Goal: Entertainment & Leisure: Browse casually

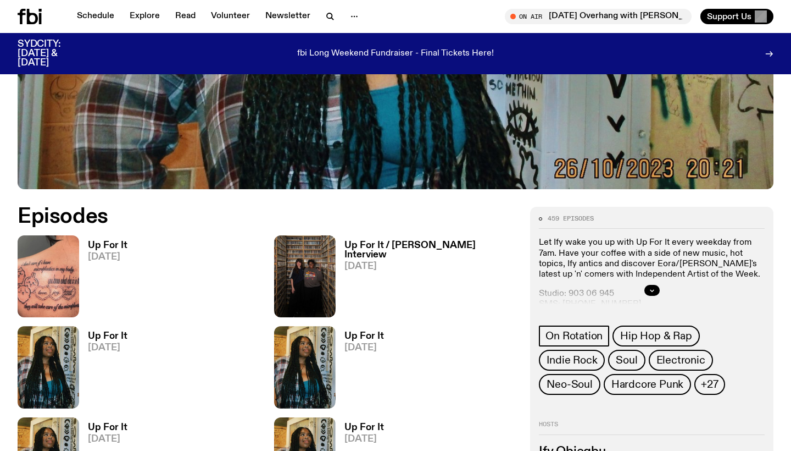
scroll to position [409, 0]
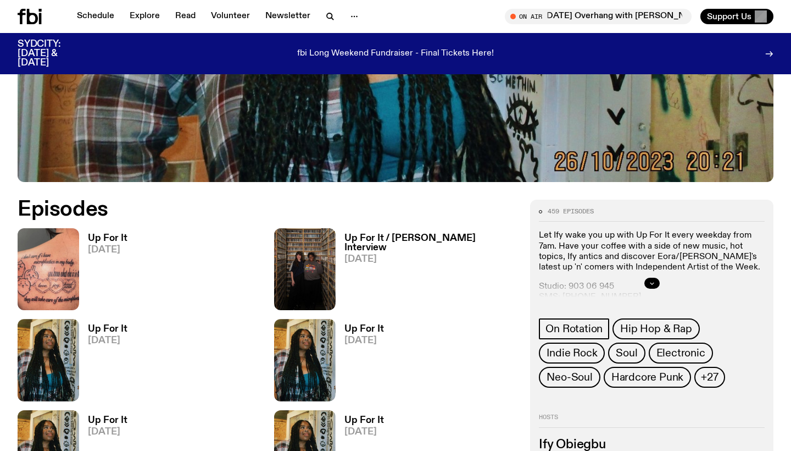
click at [652, 280] on button "button" at bounding box center [652, 283] width 15 height 11
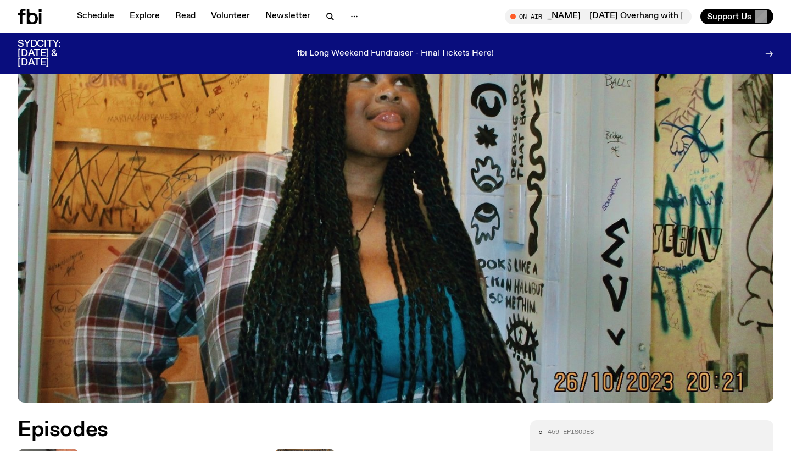
scroll to position [25, 0]
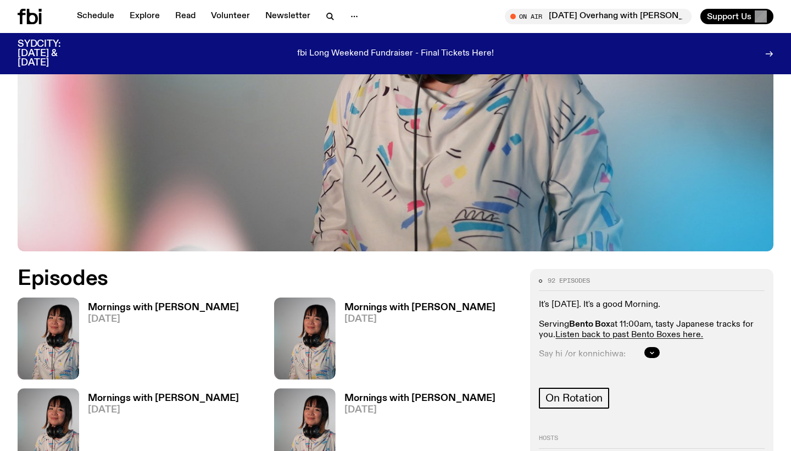
scroll to position [494, 0]
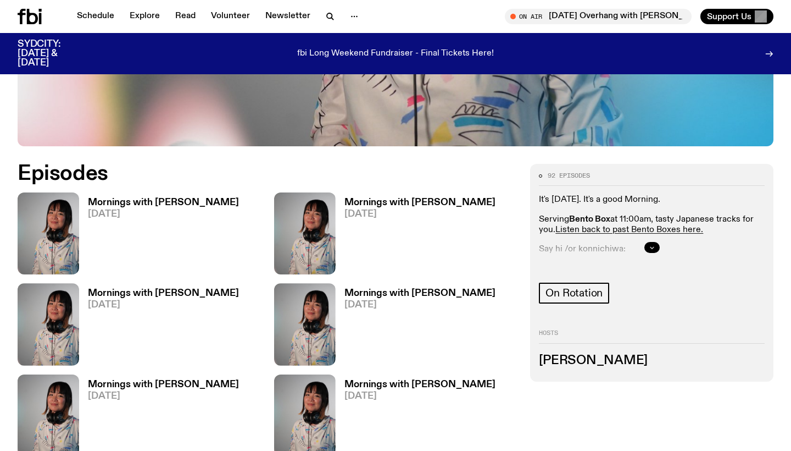
click at [657, 242] on button "button" at bounding box center [652, 247] width 15 height 11
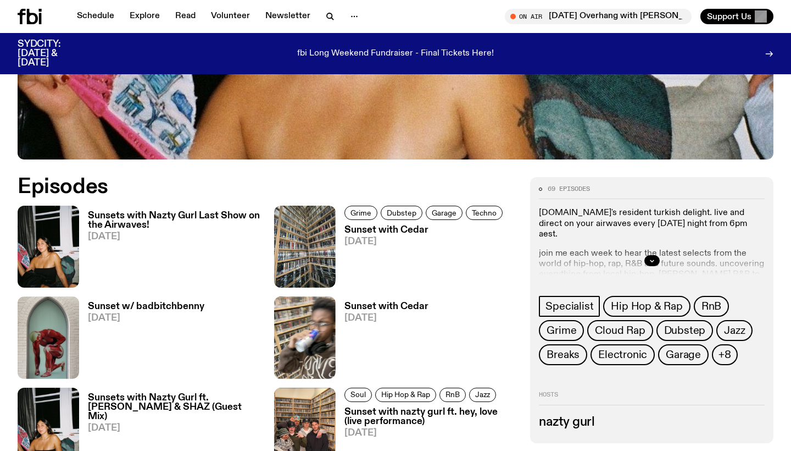
scroll to position [443, 0]
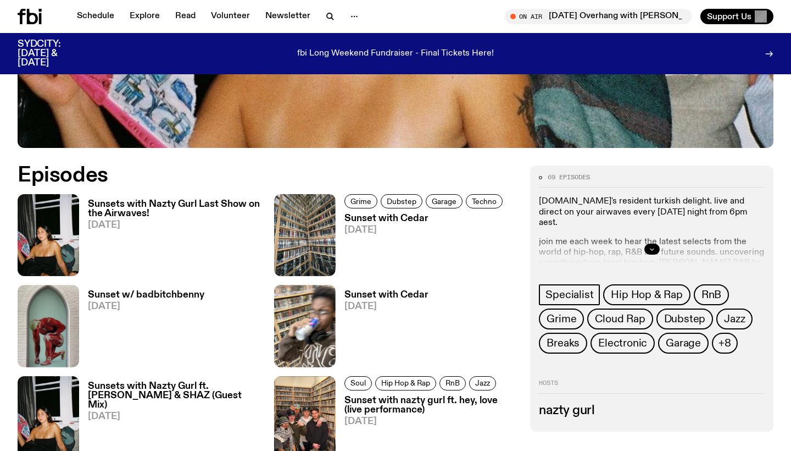
click at [647, 247] on button "button" at bounding box center [652, 248] width 15 height 11
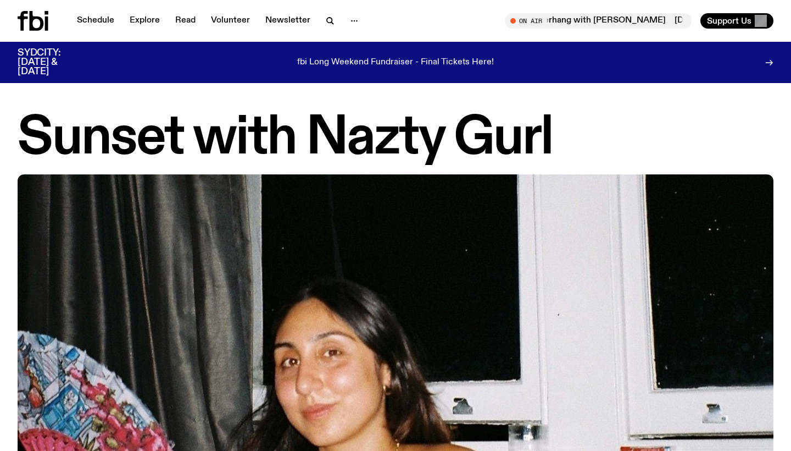
scroll to position [0, 0]
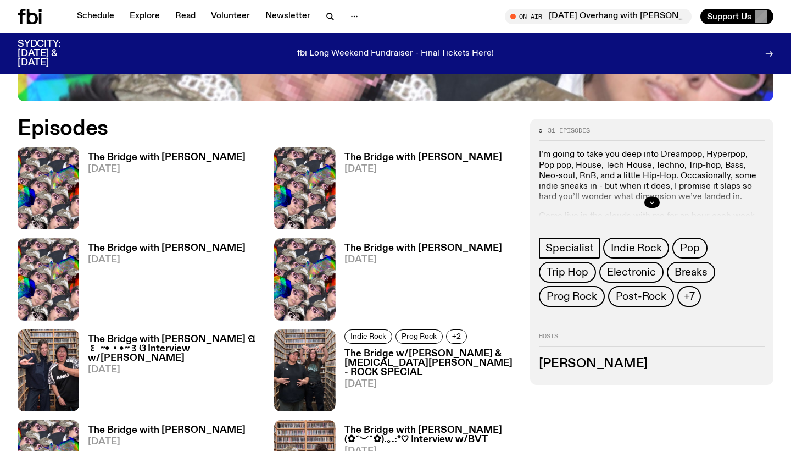
scroll to position [541, 0]
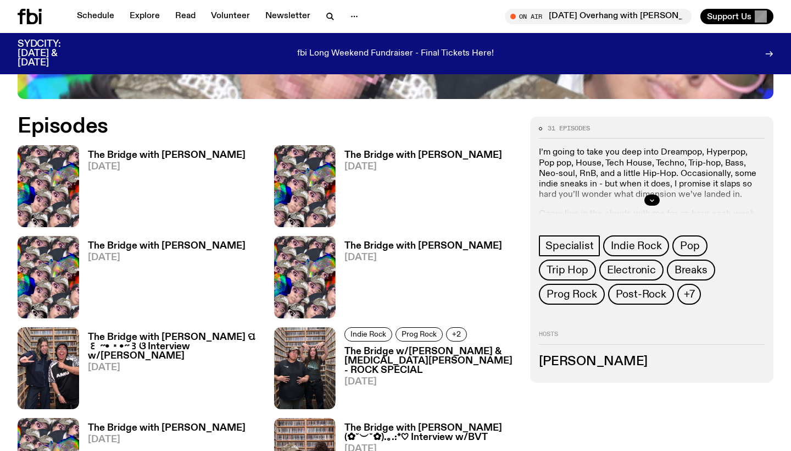
click at [652, 182] on div at bounding box center [652, 199] width 226 height 35
click at [656, 195] on button "button" at bounding box center [652, 200] width 15 height 11
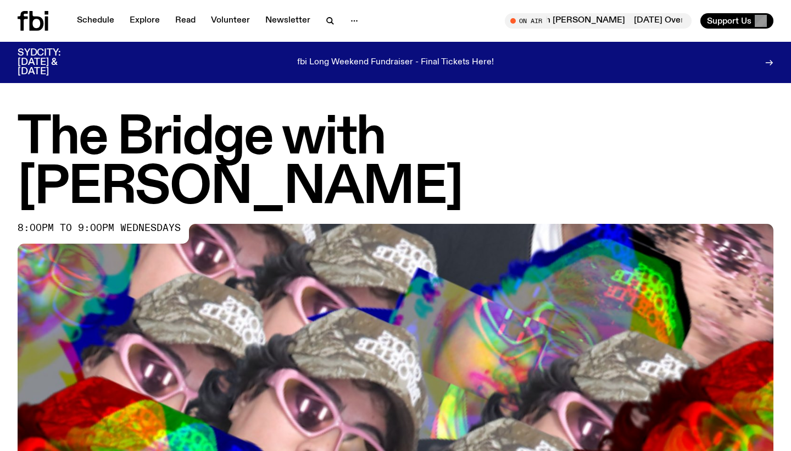
scroll to position [0, 0]
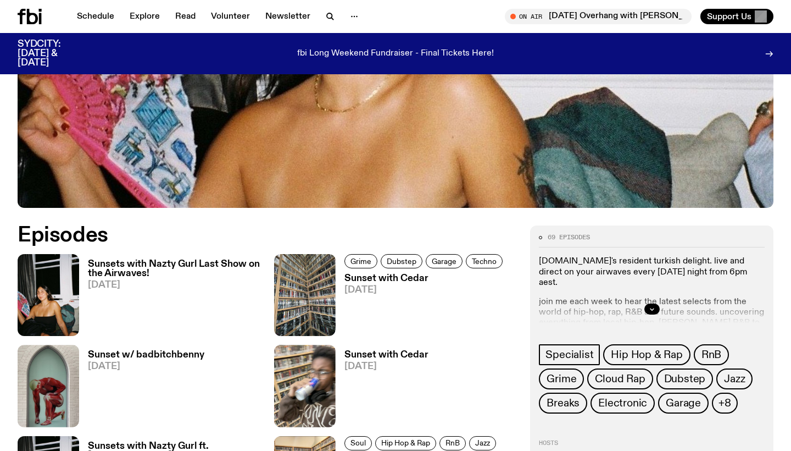
scroll to position [386, 0]
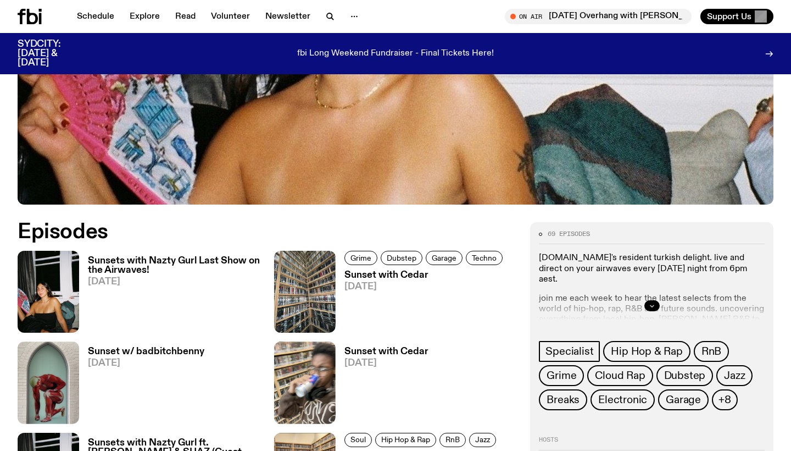
click at [657, 306] on button "button" at bounding box center [652, 305] width 15 height 11
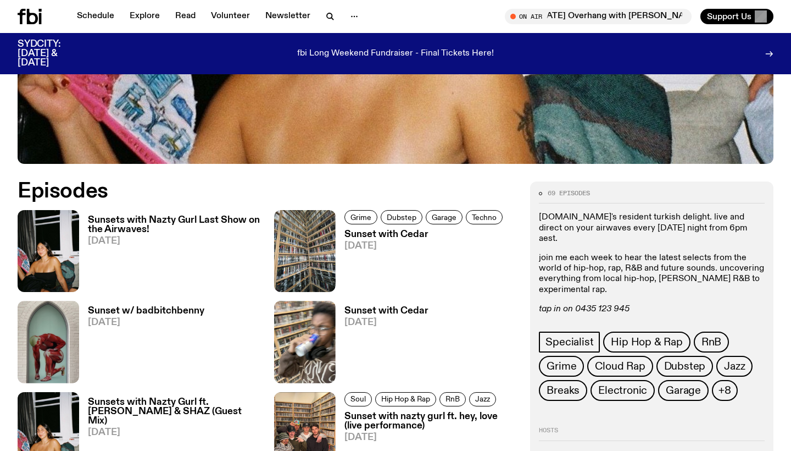
scroll to position [448, 0]
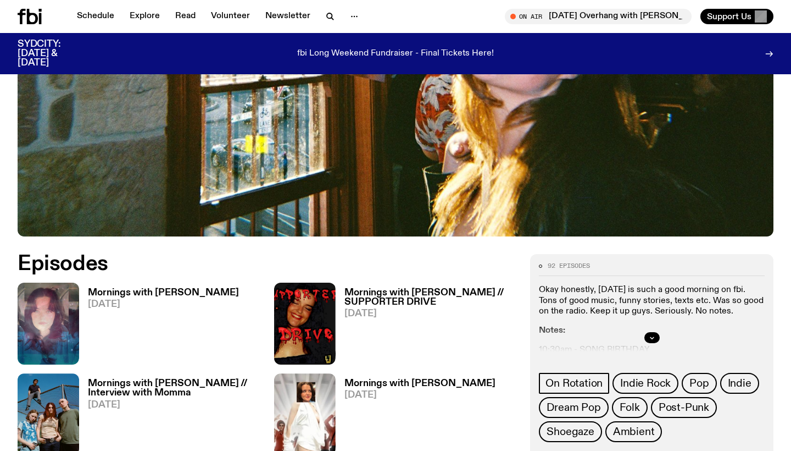
scroll to position [452, 0]
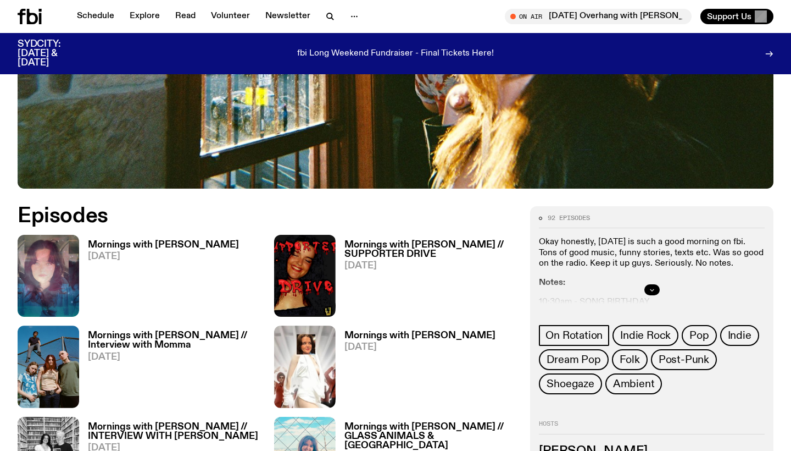
click at [653, 289] on icon "button" at bounding box center [652, 290] width 4 height 2
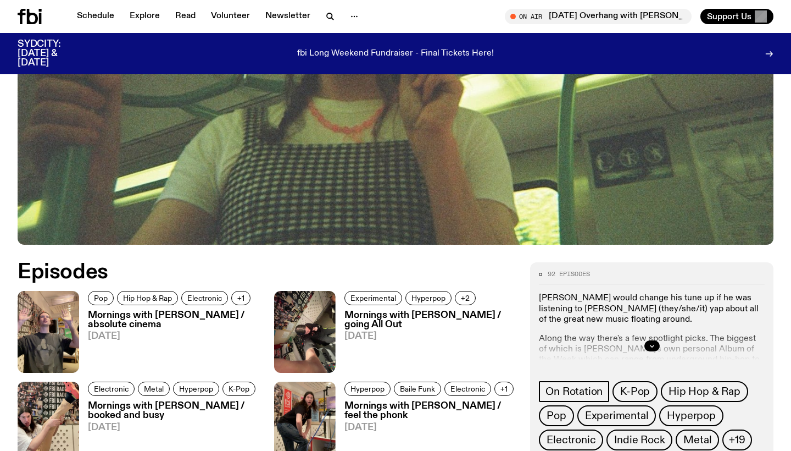
scroll to position [404, 0]
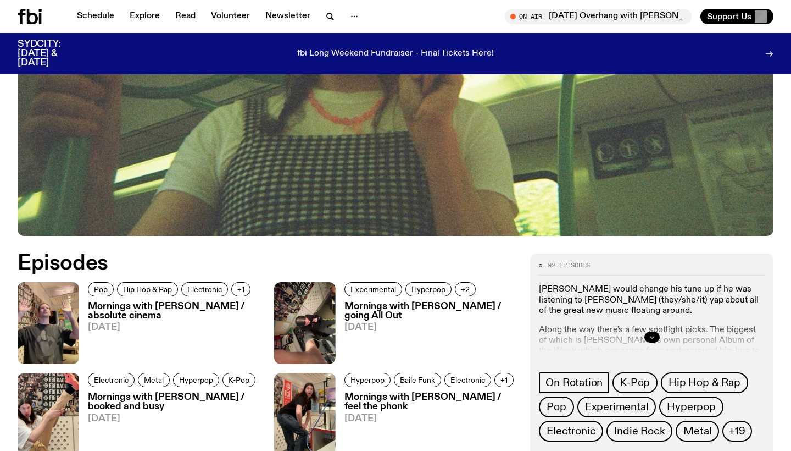
click at [652, 334] on icon "button" at bounding box center [652, 337] width 7 height 7
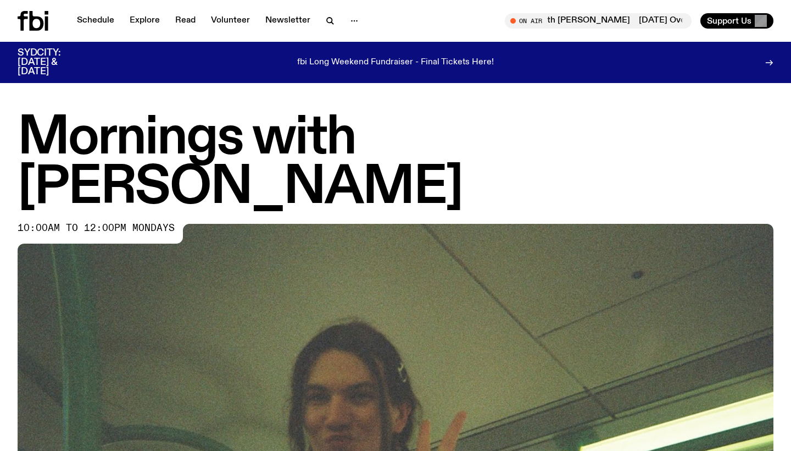
scroll to position [0, 0]
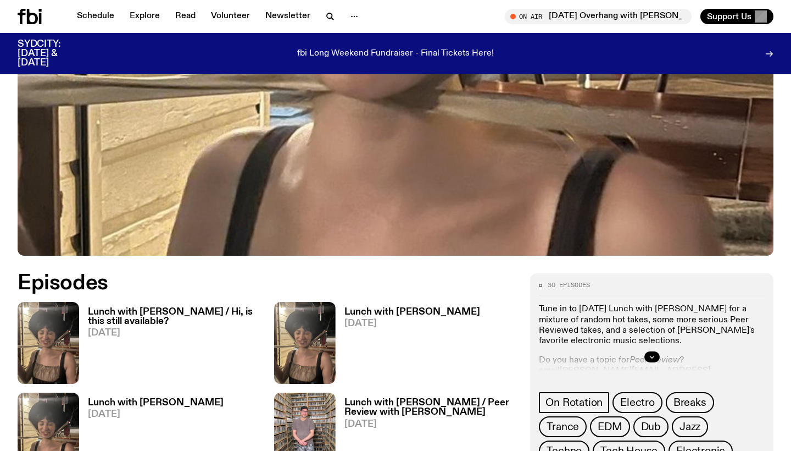
scroll to position [373, 0]
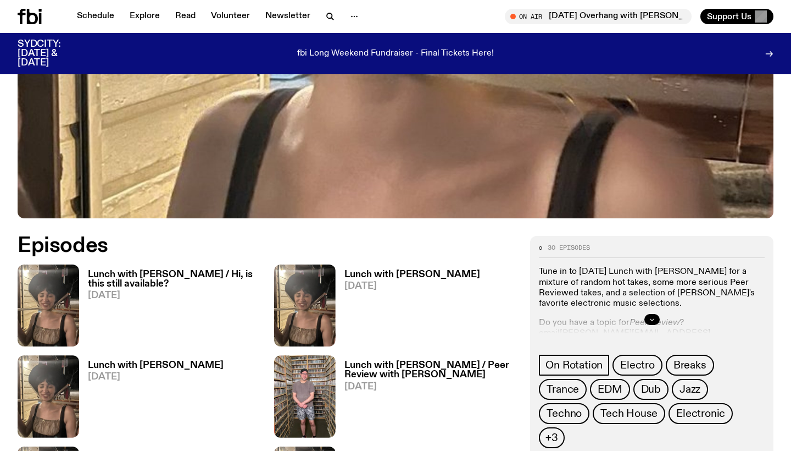
click at [650, 319] on icon "button" at bounding box center [652, 319] width 7 height 7
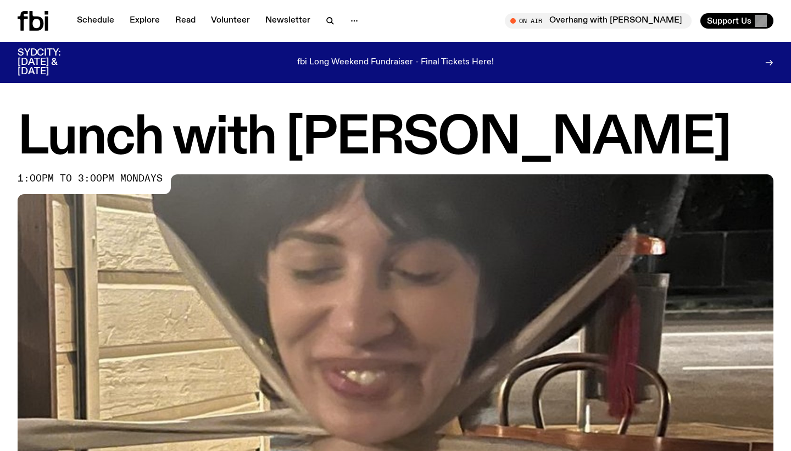
scroll to position [0, 0]
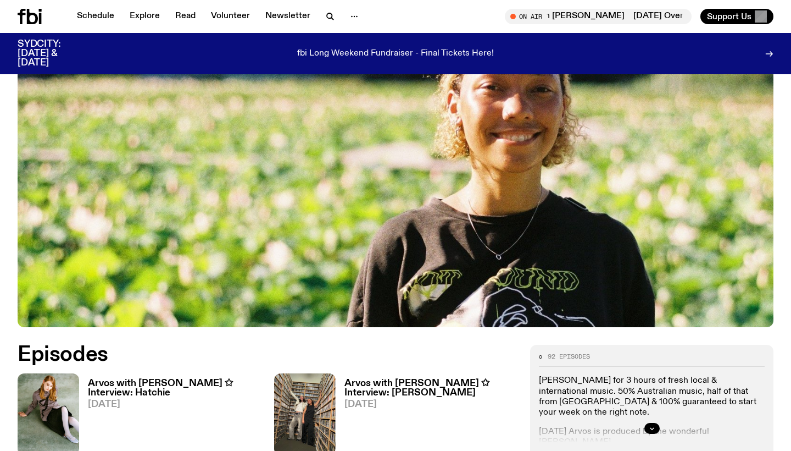
scroll to position [274, 0]
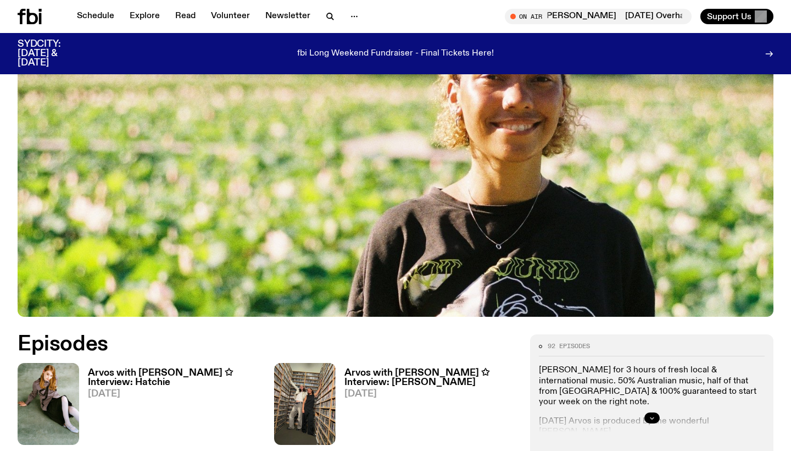
click at [652, 414] on button "button" at bounding box center [652, 417] width 15 height 11
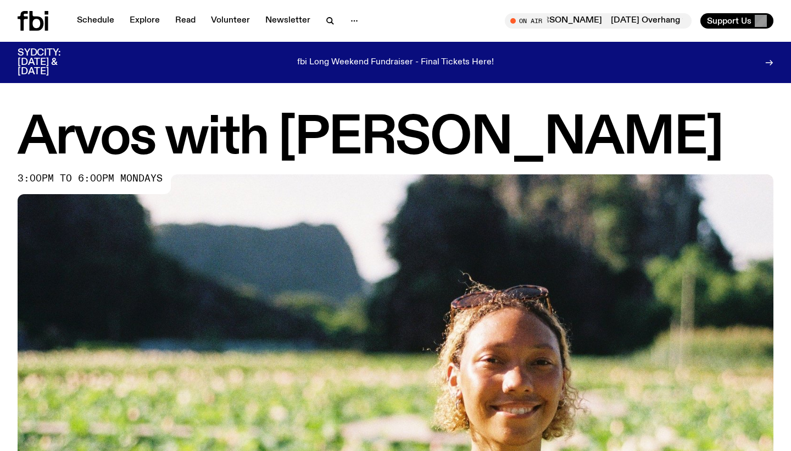
scroll to position [0, 0]
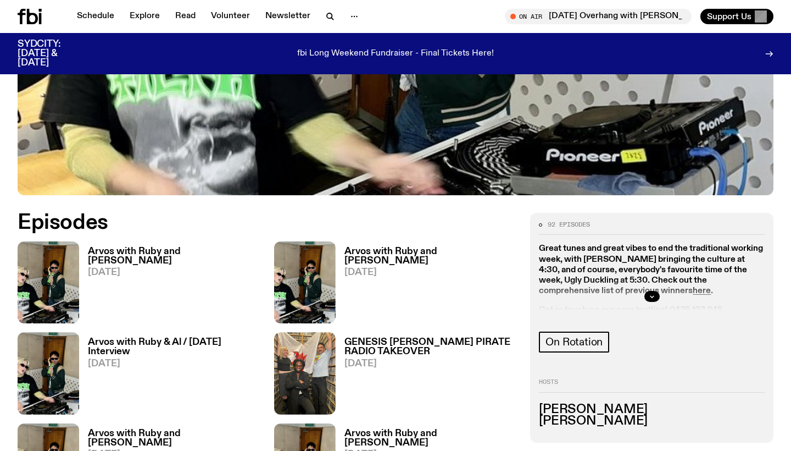
scroll to position [466, 0]
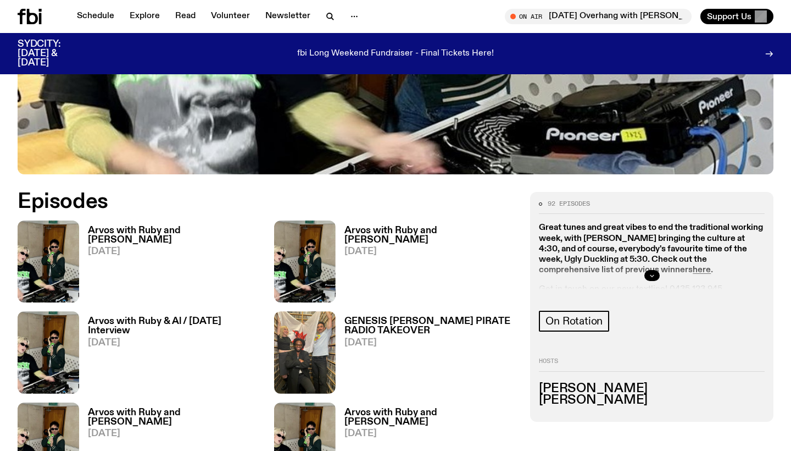
click at [650, 272] on icon "button" at bounding box center [652, 275] width 7 height 7
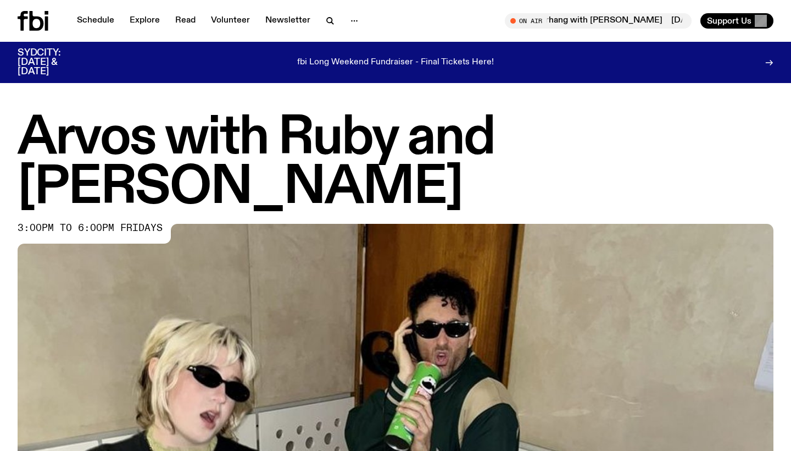
scroll to position [0, 0]
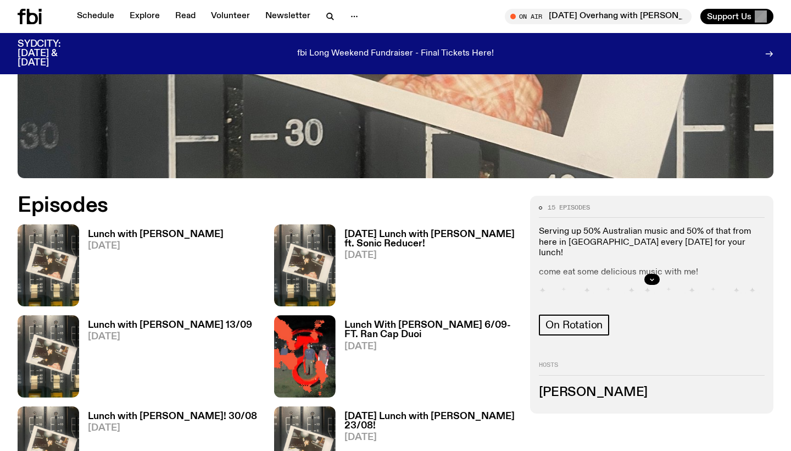
scroll to position [415, 0]
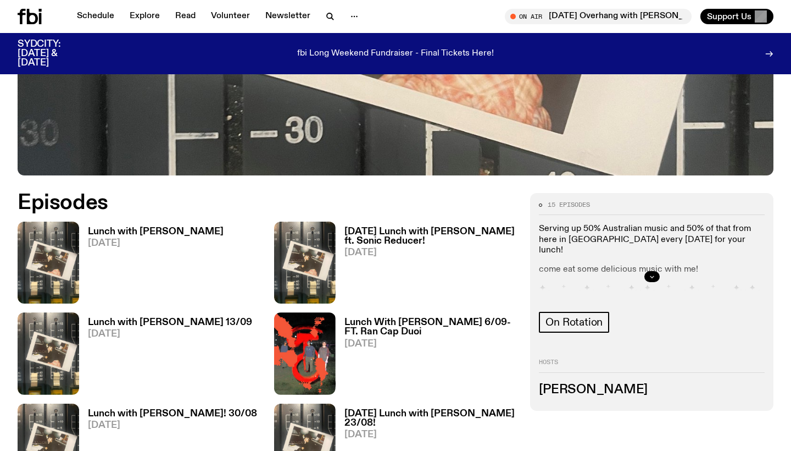
click at [656, 278] on button "button" at bounding box center [652, 276] width 15 height 11
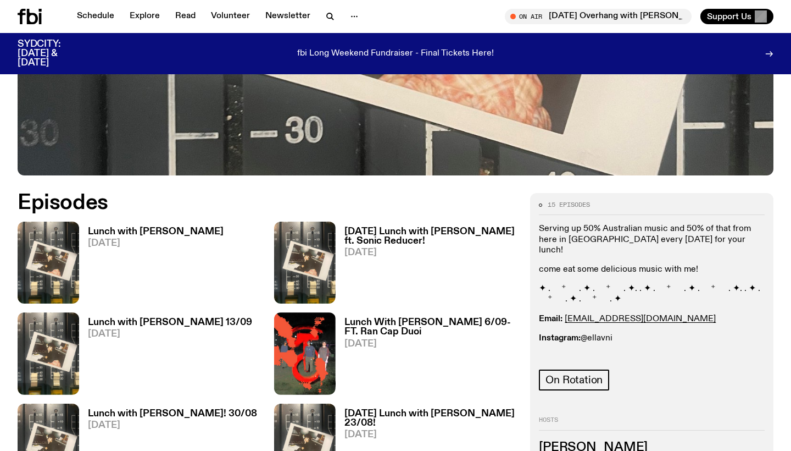
scroll to position [436, 0]
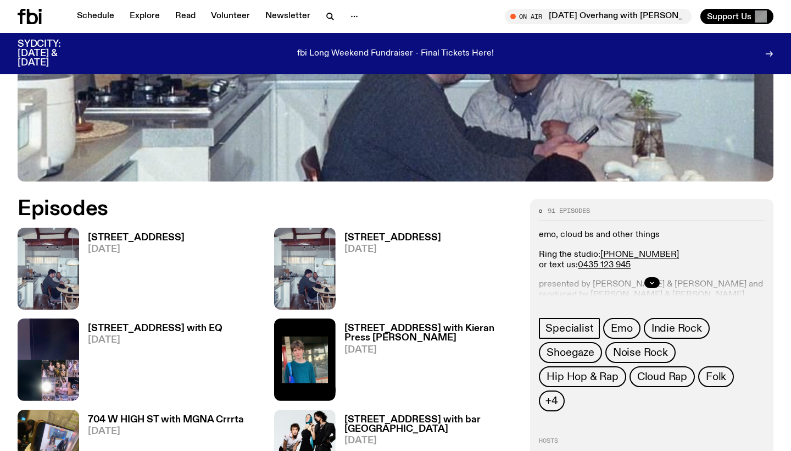
scroll to position [459, 0]
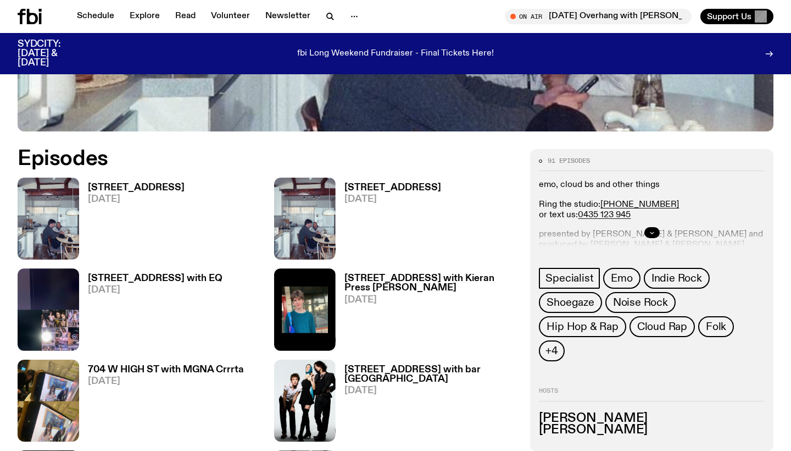
click at [651, 230] on icon "button" at bounding box center [652, 232] width 7 height 7
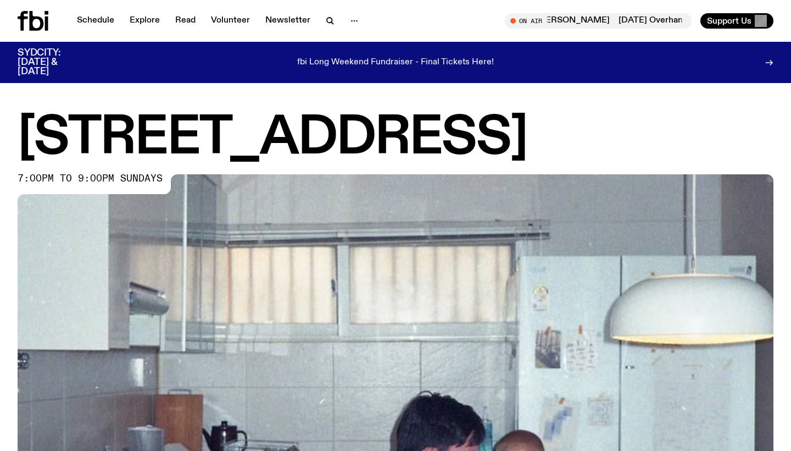
scroll to position [0, 0]
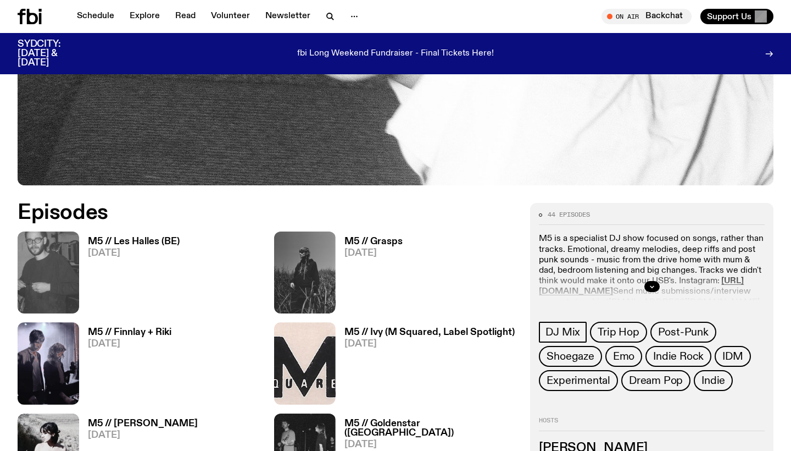
scroll to position [407, 0]
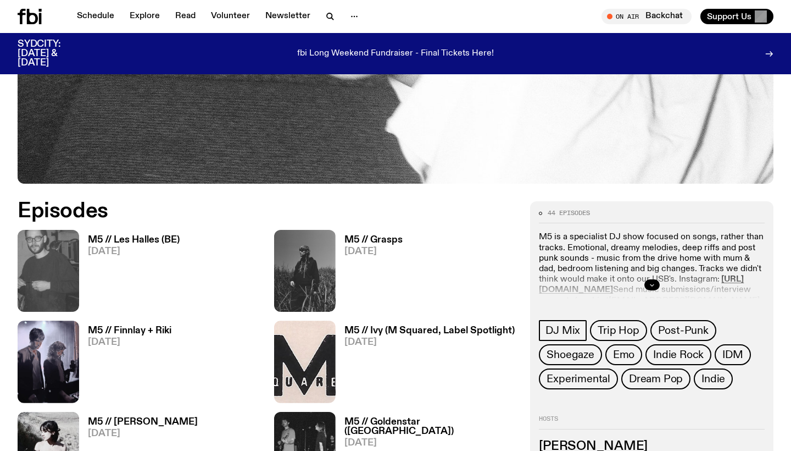
click at [648, 284] on button "button" at bounding box center [652, 284] width 15 height 11
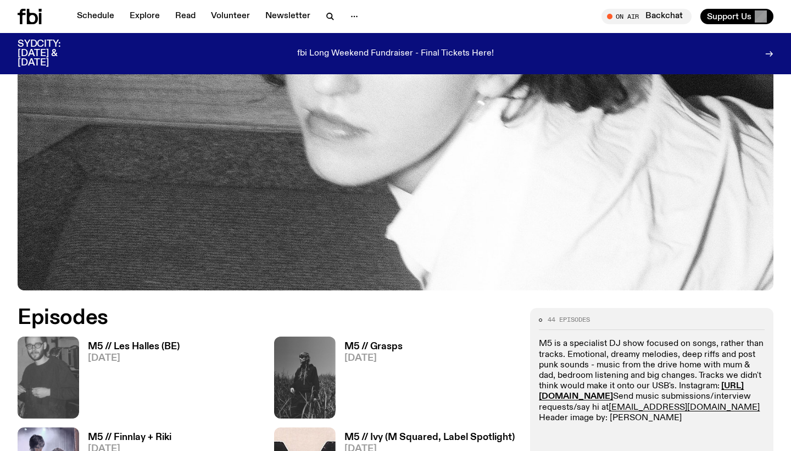
scroll to position [221, 0]
